Goal: Complete application form: Complete application form

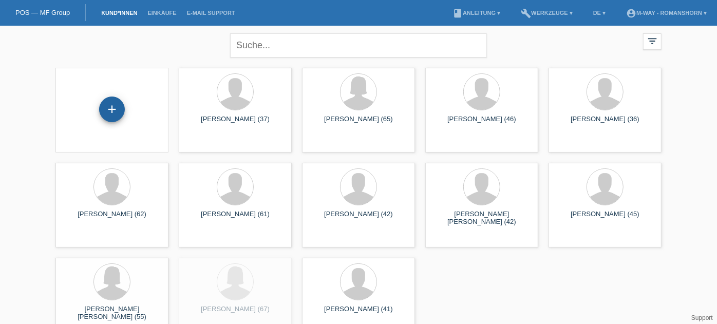
click at [113, 103] on div "+" at bounding box center [112, 109] width 25 height 17
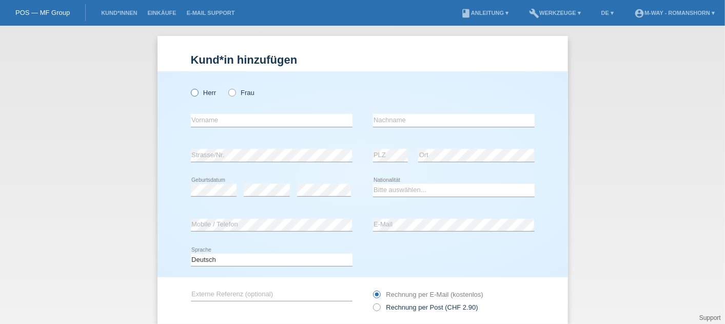
click at [199, 96] on label "Herr" at bounding box center [204, 93] width 26 height 8
click at [198, 95] on input "Herr" at bounding box center [194, 92] width 7 height 7
radio input "true"
click at [198, 119] on input "text" at bounding box center [272, 120] width 162 height 13
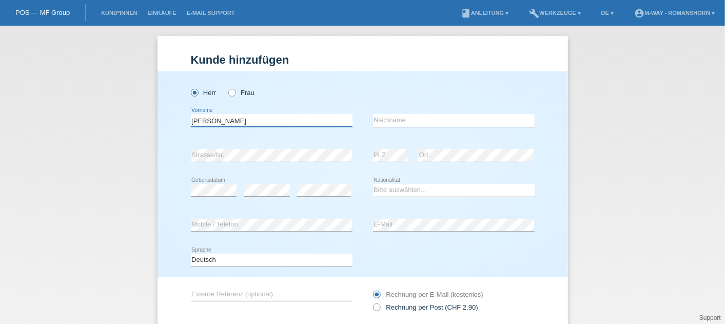
type input "Jean-Luc"
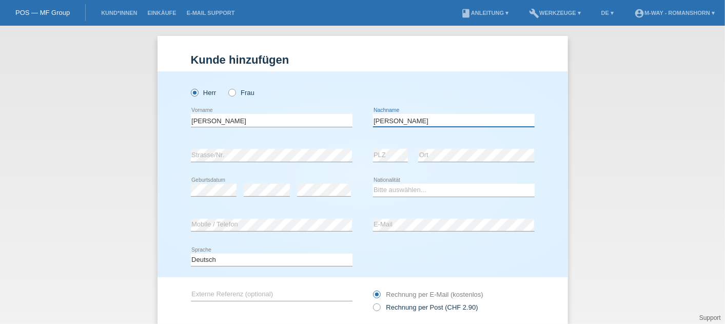
type input "Zimmermann"
click at [107, 252] on div "Kund*in hinzufügen Kunde hinzufügen Kundin hinzufügen Herr Frau Jean-Luc error …" at bounding box center [362, 175] width 725 height 298
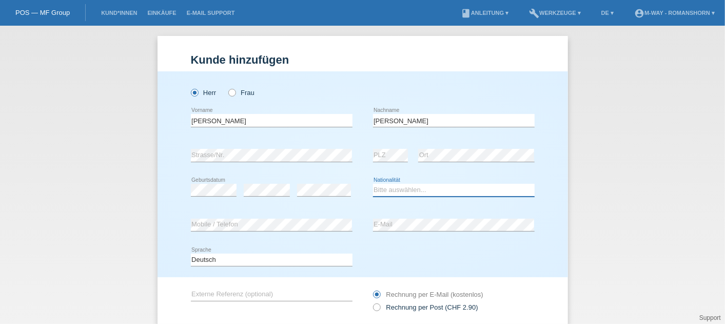
click at [390, 193] on select "Bitte auswählen... Schweiz Deutschland Liechtenstein Österreich ------------ Af…" at bounding box center [454, 190] width 162 height 12
select select "CH"
click at [373, 184] on select "Bitte auswählen... Schweiz Deutschland Liechtenstein Österreich ------------ Af…" at bounding box center [454, 190] width 162 height 12
click at [159, 157] on div "Herr Frau Jean-Luc error Vorname" at bounding box center [363, 174] width 411 height 206
click at [399, 254] on div "Deutsch Français Italiano English error Sprache" at bounding box center [363, 260] width 344 height 35
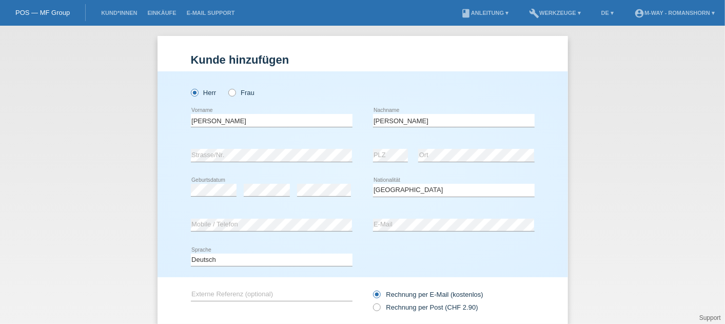
scroll to position [70, 0]
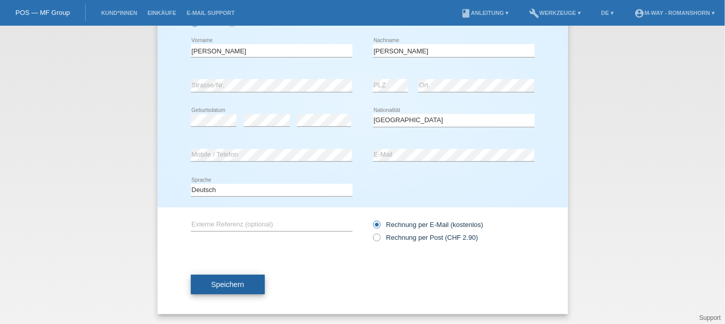
click at [228, 283] on span "Speichern" at bounding box center [228, 284] width 33 height 8
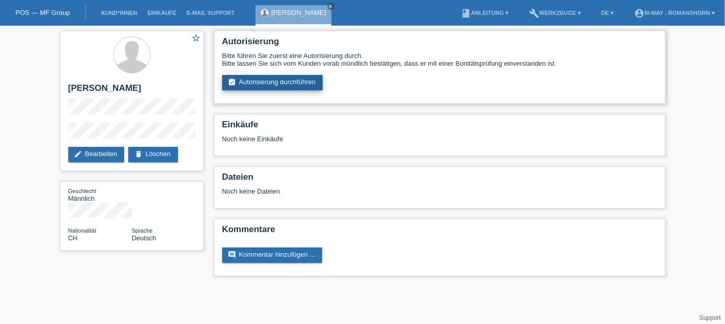
click at [250, 88] on link "assignment_turned_in Autorisierung durchführen" at bounding box center [272, 82] width 101 height 15
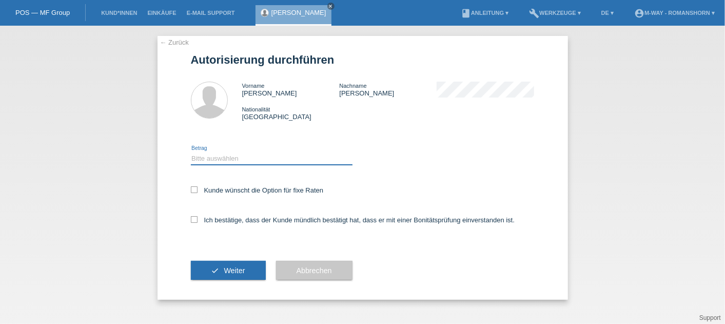
click at [228, 156] on select "Bitte auswählen CHF 1.00 - CHF 499.00 CHF 500.00 - CHF 1'999.00 CHF 2'000.00 - …" at bounding box center [272, 158] width 162 height 12
select select "3"
click at [191, 152] on select "Bitte auswählen CHF 1.00 - CHF 499.00 CHF 500.00 - CHF 1'999.00 CHF 2'000.00 - …" at bounding box center [272, 158] width 162 height 12
click at [195, 193] on icon at bounding box center [194, 189] width 7 height 7
click at [195, 193] on input "Kunde wünscht die Option für fixe Raten" at bounding box center [194, 189] width 7 height 7
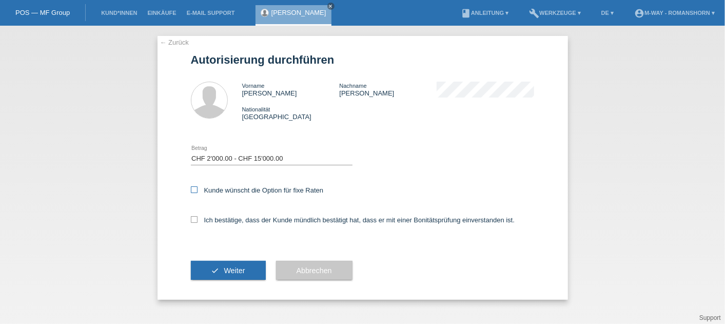
checkbox input "true"
click at [194, 223] on icon at bounding box center [194, 219] width 7 height 7
click at [194, 223] on input "Ich bestätige, dass der Kunde mündlich bestätigt hat, dass er mit einer Bonität…" at bounding box center [194, 219] width 7 height 7
checkbox input "true"
click at [205, 271] on button "check Weiter" at bounding box center [228, 271] width 75 height 20
